Goal: Task Accomplishment & Management: Manage account settings

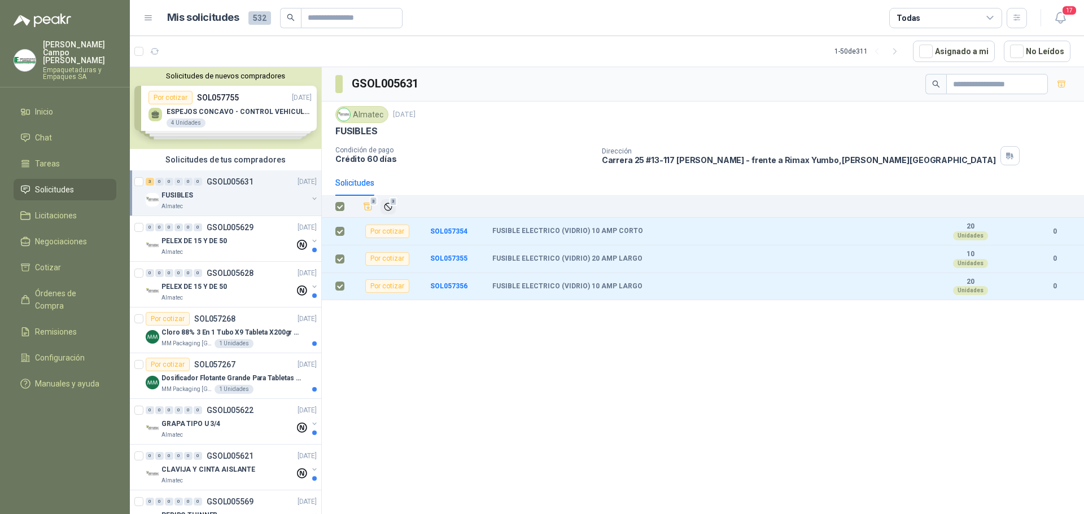
click at [390, 210] on icon "Ignorar" at bounding box center [388, 207] width 10 height 10
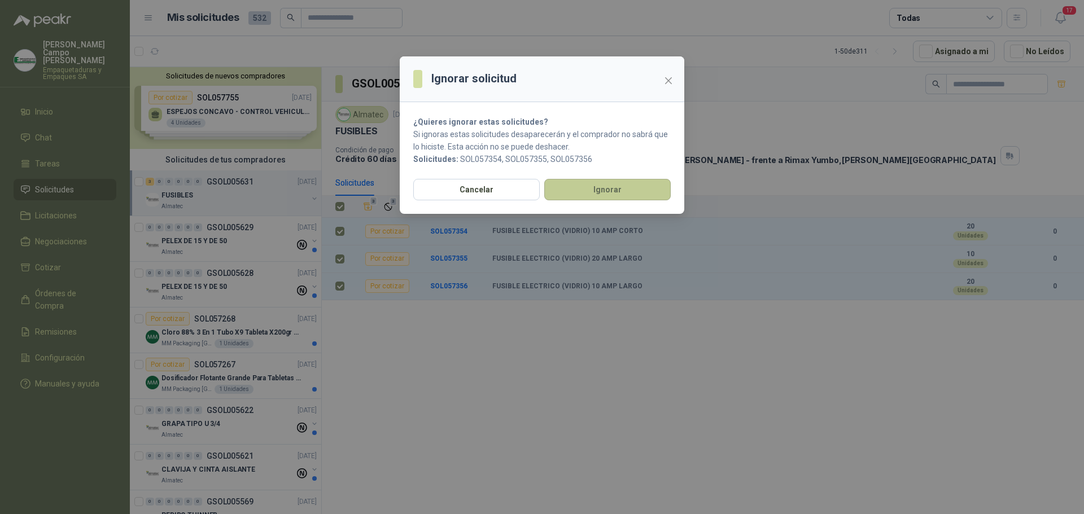
click at [555, 200] on button "Ignorar" at bounding box center [607, 189] width 126 height 21
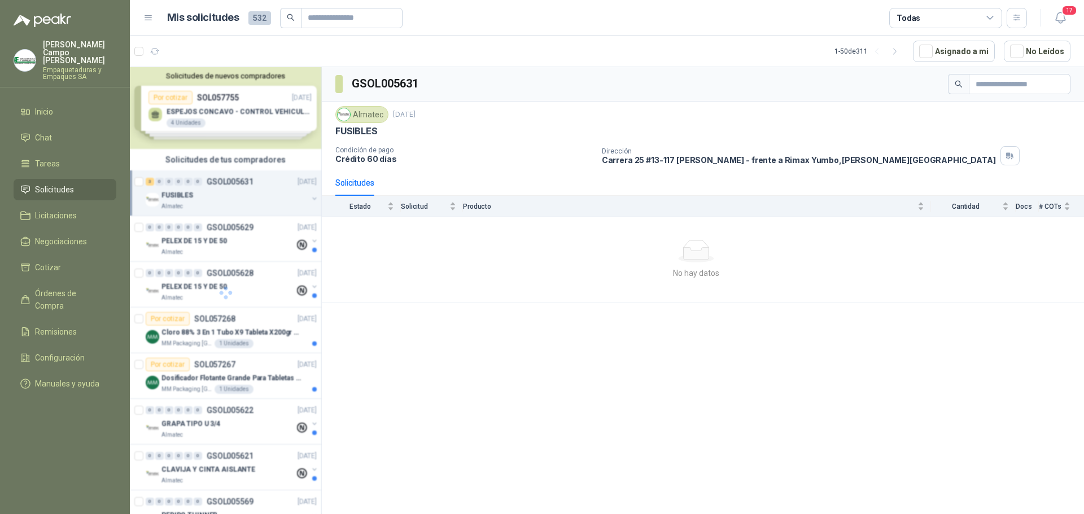
click at [212, 242] on div at bounding box center [226, 292] width 192 height 451
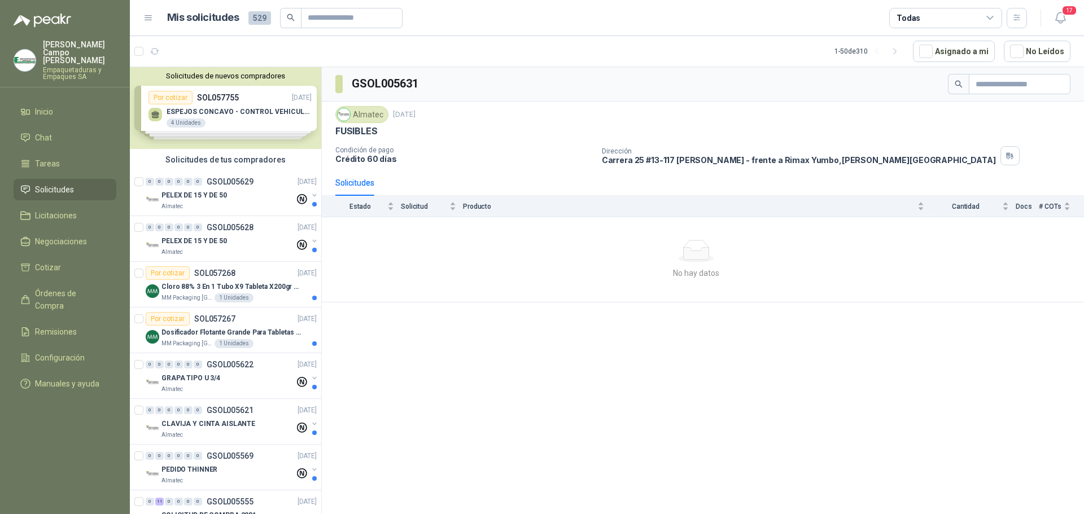
click at [212, 242] on p "PELEX DE 15 Y DE 50" at bounding box center [193, 241] width 65 height 11
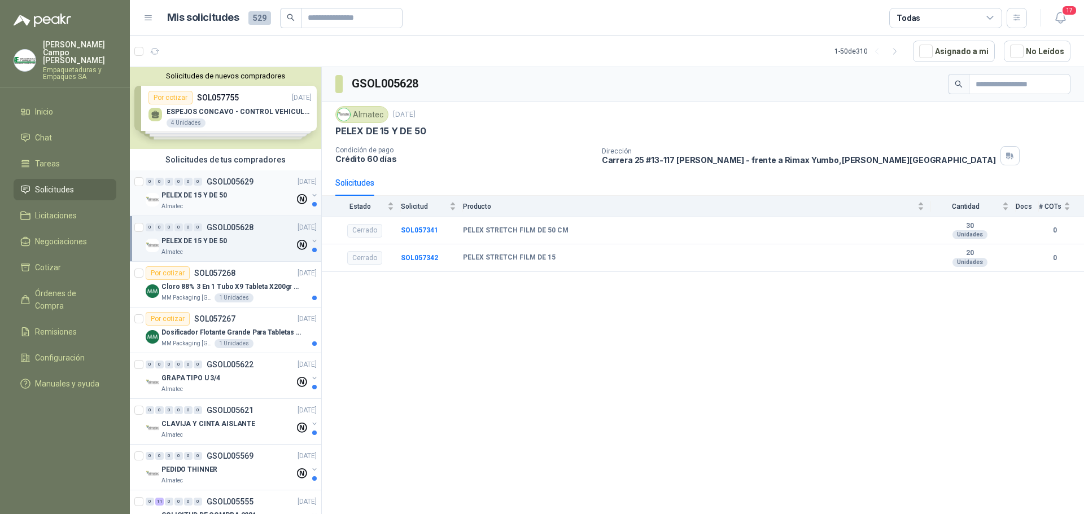
click at [227, 195] on div "PELEX DE 15 Y DE 50" at bounding box center [227, 196] width 133 height 14
click at [223, 379] on div "GRAPA TIPO U 3/4" at bounding box center [227, 378] width 133 height 14
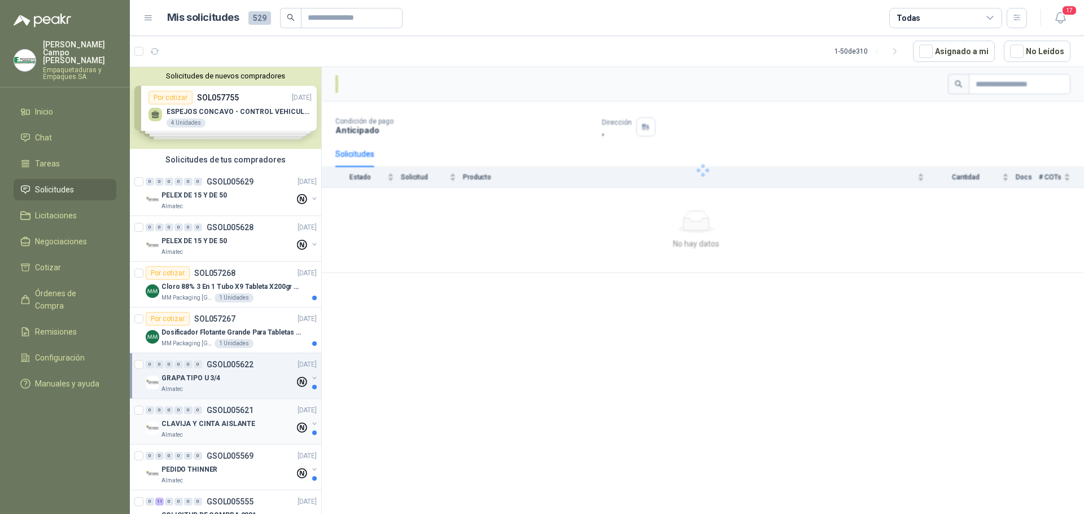
click at [208, 430] on div "CLAVIJA Y CINTA AISLANTE" at bounding box center [227, 424] width 133 height 14
